Goal: Navigation & Orientation: Find specific page/section

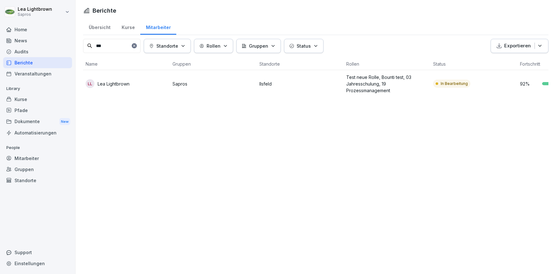
click at [31, 170] on div "Gruppen" at bounding box center [37, 169] width 69 height 11
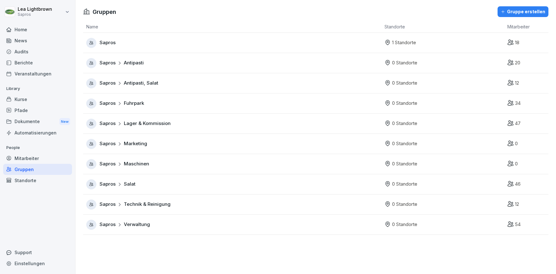
click at [191, 201] on div "Sapros Technik & Reinigung" at bounding box center [233, 205] width 295 height 10
click at [168, 125] on span "Lager & Kommission" at bounding box center [147, 123] width 47 height 7
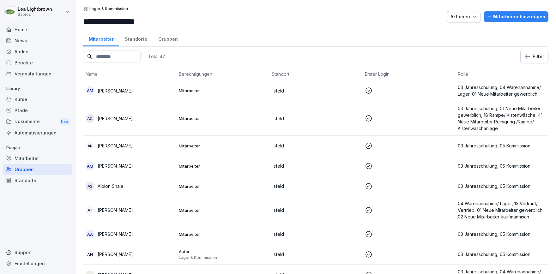
click at [17, 104] on div "Kurse" at bounding box center [37, 99] width 69 height 11
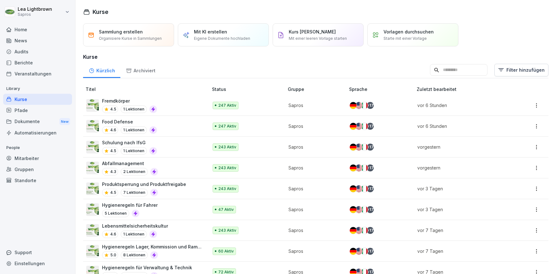
click at [28, 171] on div "Gruppen" at bounding box center [37, 169] width 69 height 11
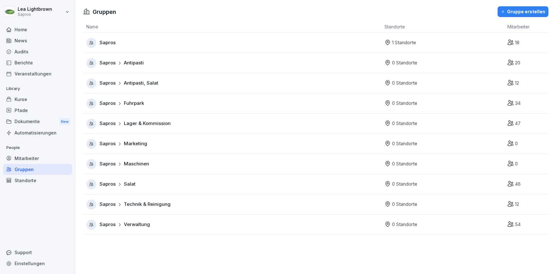
click at [158, 40] on div "Sapros" at bounding box center [233, 43] width 295 height 10
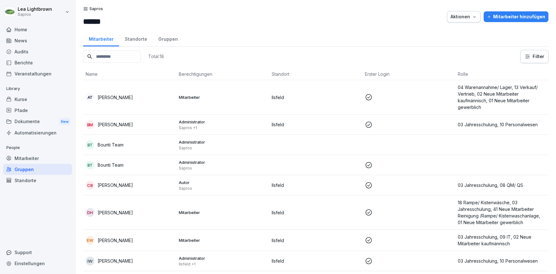
click at [170, 36] on div "Gruppen" at bounding box center [168, 38] width 31 height 16
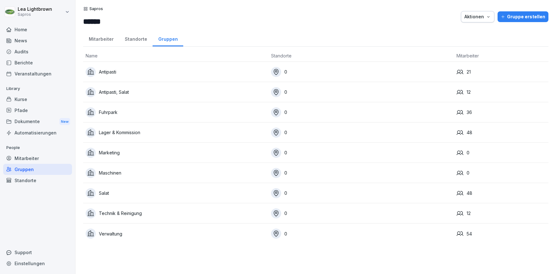
click at [108, 39] on div "Mitarbeiter" at bounding box center [101, 38] width 36 height 16
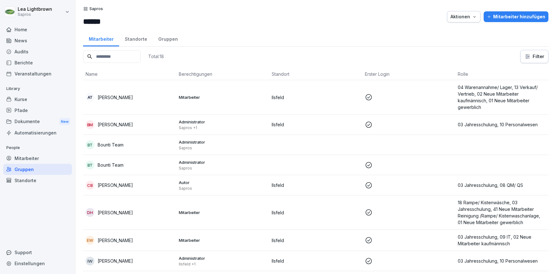
click at [38, 103] on div "Kurse" at bounding box center [37, 99] width 69 height 11
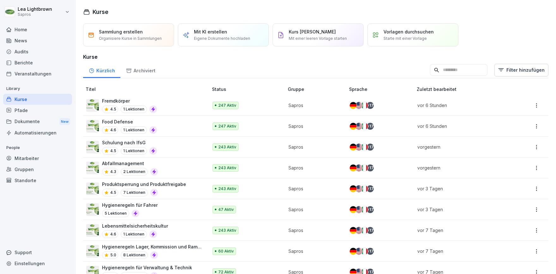
click at [190, 102] on div "Fremdkörper 4.5 1 Lektionen" at bounding box center [144, 105] width 116 height 15
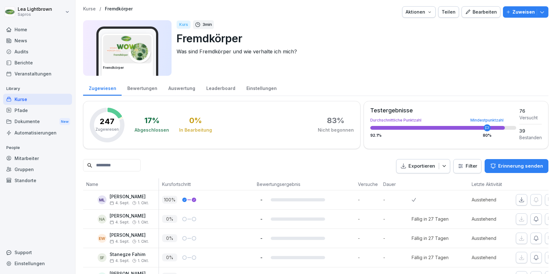
click at [262, 88] on div "Einstellungen" at bounding box center [261, 88] width 41 height 16
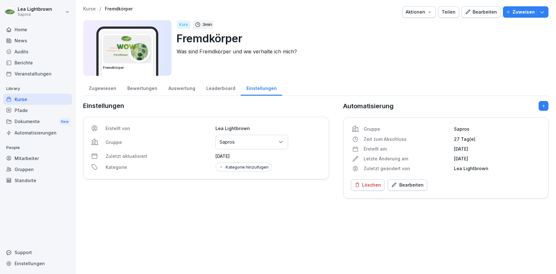
click at [33, 166] on div "Gruppen" at bounding box center [37, 169] width 69 height 11
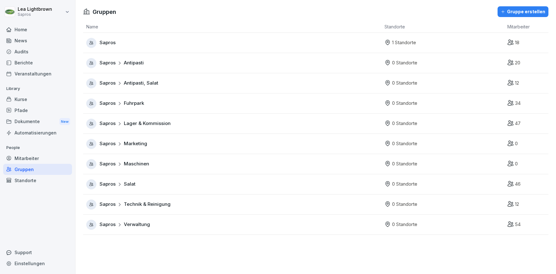
click at [136, 42] on div "Sapros" at bounding box center [233, 43] width 295 height 10
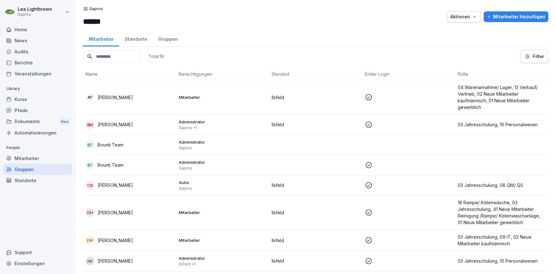
click at [166, 38] on div "Gruppen" at bounding box center [168, 38] width 31 height 16
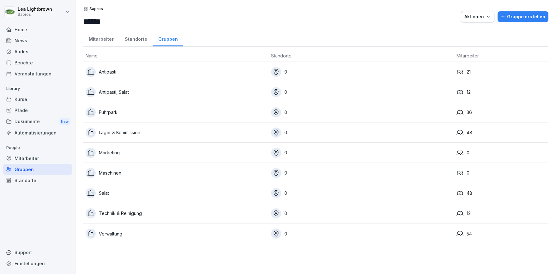
click at [32, 161] on div "Mitarbeiter" at bounding box center [37, 158] width 69 height 11
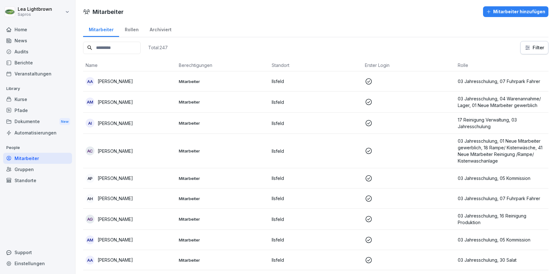
click at [33, 171] on div "Gruppen" at bounding box center [37, 169] width 69 height 11
